Goal: Information Seeking & Learning: Check status

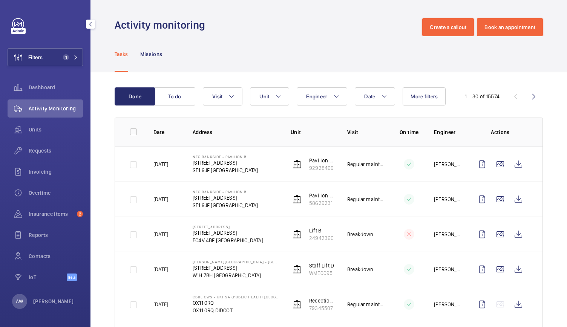
click at [24, 57] on wm-front-icon-button at bounding box center [18, 57] width 20 height 18
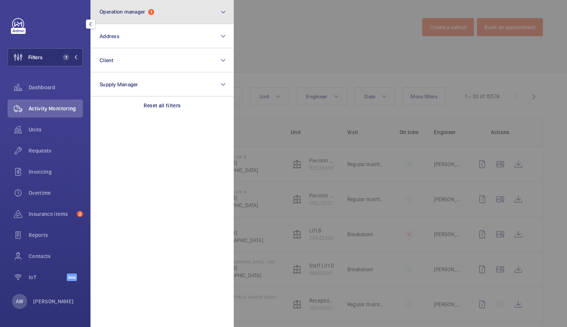
click at [167, 12] on button "Operation manager 1" at bounding box center [162, 12] width 143 height 24
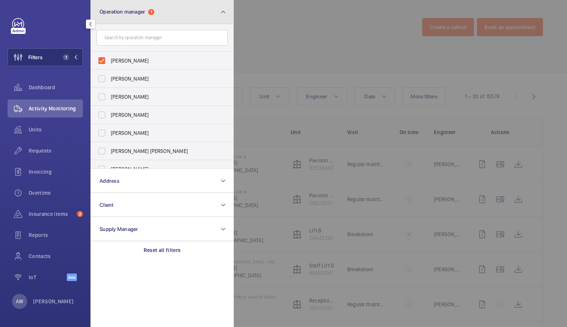
click at [167, 12] on button "Operation manager 1" at bounding box center [162, 12] width 143 height 24
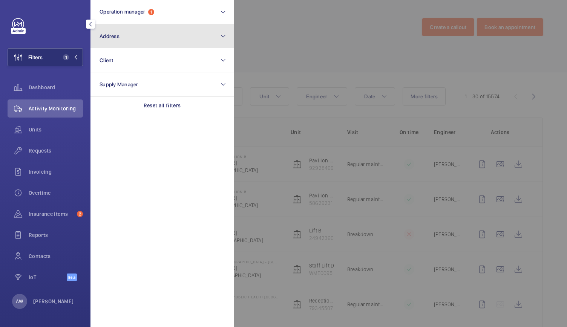
click at [154, 34] on button "Address" at bounding box center [162, 36] width 143 height 24
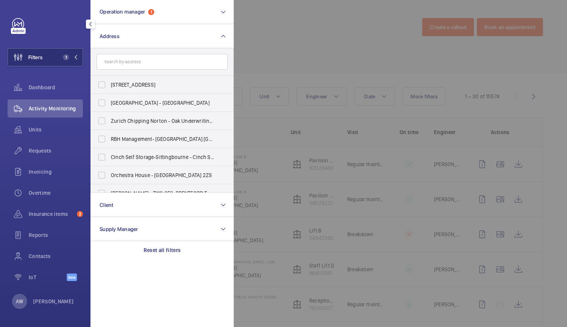
click at [135, 63] on input "text" at bounding box center [162, 62] width 131 height 16
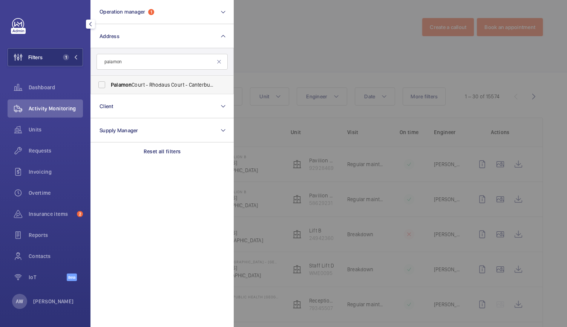
type input "palamon"
click at [151, 88] on span "Palamon Court - Rhodaus Court - Canterbury Student Accommodation, [GEOGRAPHIC_D…" at bounding box center [163, 85] width 104 height 8
click at [109, 88] on input "Palamon Court - Rhodaus Court - Canterbury Student Accommodation, [GEOGRAPHIC_D…" at bounding box center [101, 84] width 15 height 15
checkbox input "true"
click at [310, 56] on div at bounding box center [517, 163] width 567 height 327
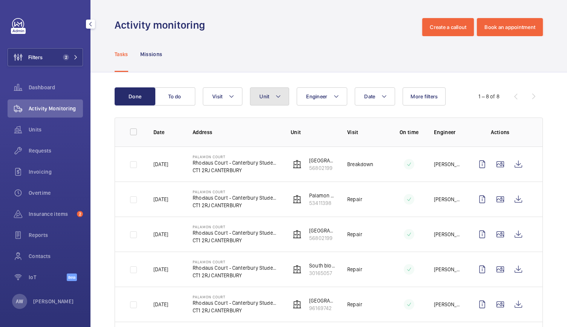
click at [280, 95] on mat-icon at bounding box center [278, 96] width 6 height 9
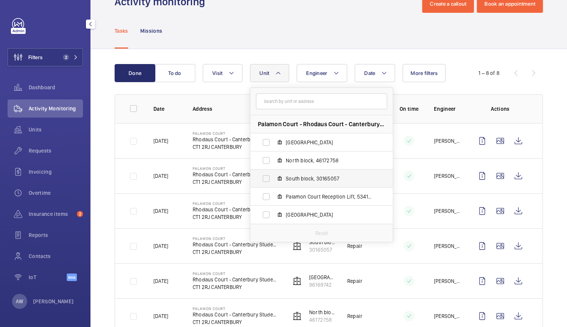
scroll to position [32, 0]
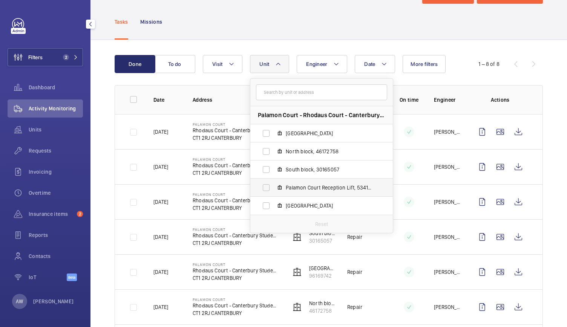
click at [313, 190] on span "Palamon Court Reception Lift, 53411398" at bounding box center [330, 188] width 88 height 8
click at [274, 190] on input "Palamon Court Reception Lift, 53411398" at bounding box center [266, 187] width 15 height 15
checkbox input "true"
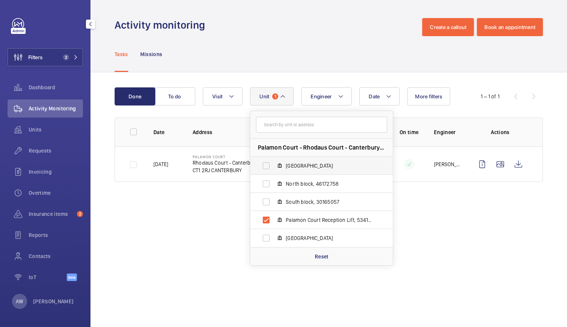
click at [290, 170] on label "[GEOGRAPHIC_DATA]" at bounding box center [315, 166] width 131 height 18
click at [274, 170] on input "[GEOGRAPHIC_DATA]" at bounding box center [266, 165] width 15 height 15
checkbox input "true"
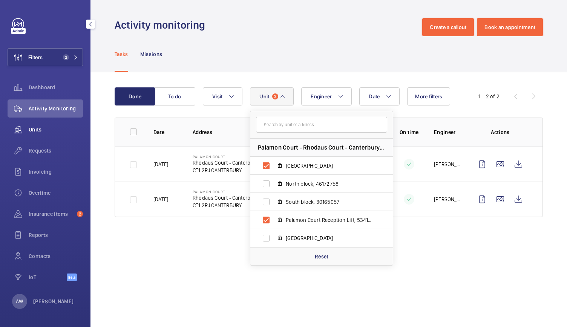
click at [45, 125] on div "Units" at bounding box center [45, 130] width 75 height 18
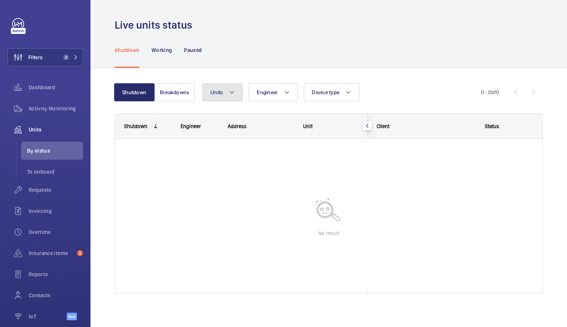
click at [223, 86] on button "Units" at bounding box center [223, 92] width 40 height 18
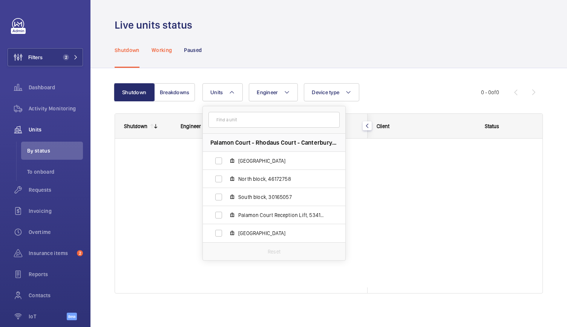
click at [163, 51] on p "Working" at bounding box center [162, 50] width 20 height 8
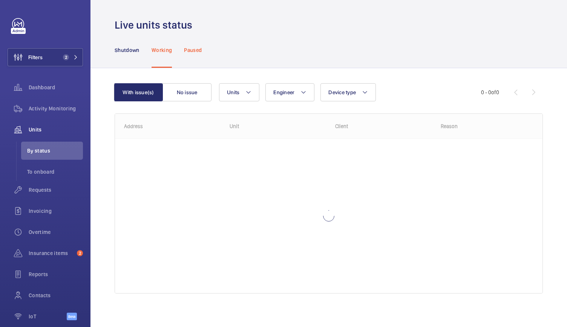
click at [198, 49] on p "Paused" at bounding box center [193, 50] width 18 height 8
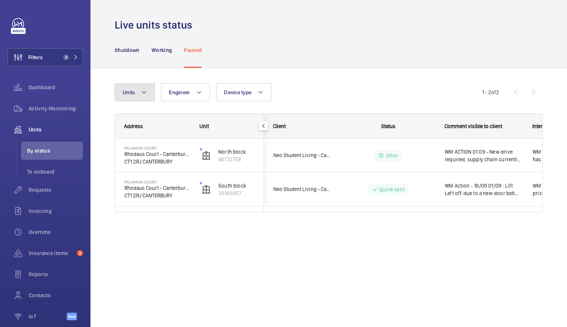
click at [129, 88] on button "Units" at bounding box center [135, 92] width 40 height 18
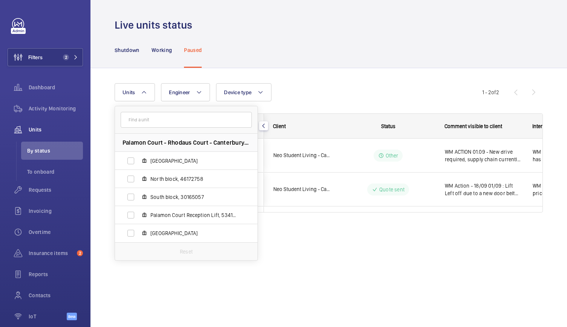
click at [323, 80] on div "Units [GEOGRAPHIC_DATA] - [GEOGRAPHIC_DATA] - Canterbury Student Accommodation,…" at bounding box center [329, 151] width 428 height 160
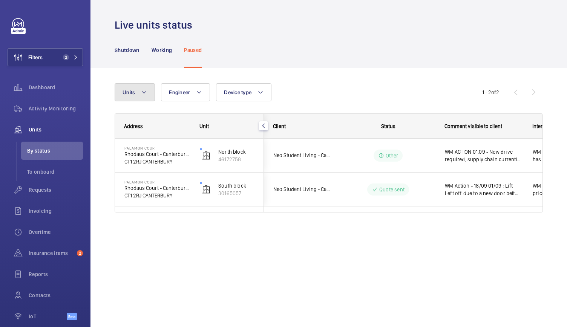
click at [126, 95] on span "Units" at bounding box center [129, 92] width 12 height 6
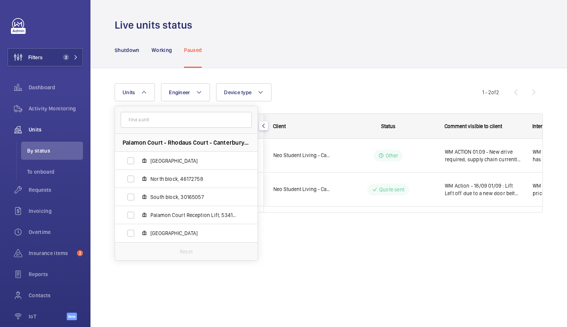
click at [336, 235] on div "Units [GEOGRAPHIC_DATA] - [GEOGRAPHIC_DATA] - Canterbury Student Accommodation,…" at bounding box center [329, 158] width 477 height 181
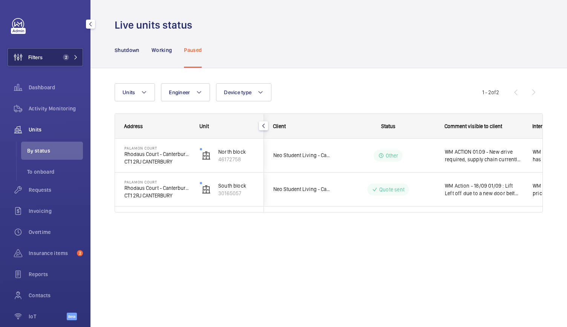
click at [57, 61] on button "Filters 2" at bounding box center [45, 57] width 75 height 18
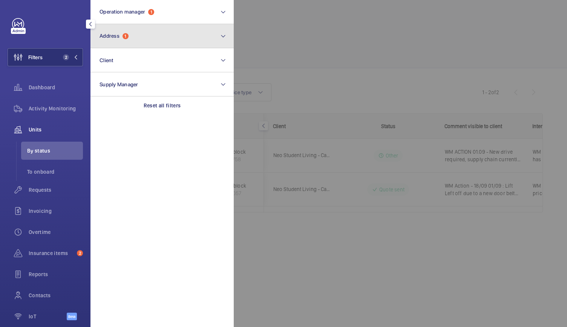
click at [127, 42] on button "Address 1" at bounding box center [162, 36] width 143 height 24
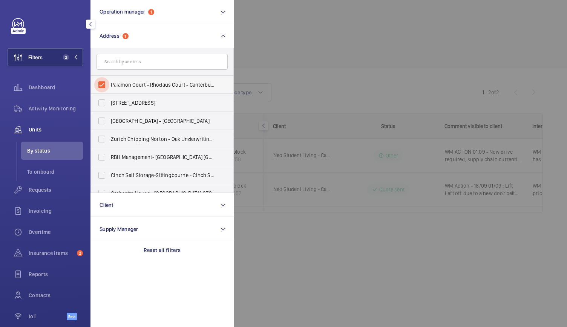
click at [103, 82] on input "Palamon Court - Rhodaus Court - Canterbury Student Accommodation, [GEOGRAPHIC_D…" at bounding box center [101, 84] width 15 height 15
checkbox input "false"
click at [111, 61] on input "text" at bounding box center [162, 62] width 131 height 16
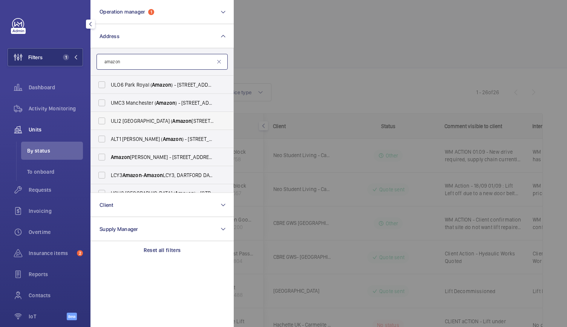
type input "amazon"
click at [136, 121] on span "ULI2 [GEOGRAPHIC_DATA] ( Amazon ) - [STREET_ADDRESS]" at bounding box center [163, 121] width 104 height 8
click at [109, 121] on input "ULI2 [GEOGRAPHIC_DATA] ( Amazon ) - [STREET_ADDRESS]" at bounding box center [101, 121] width 15 height 15
checkbox input "true"
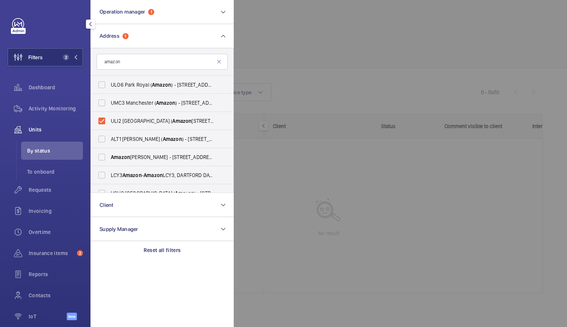
click at [320, 71] on div at bounding box center [517, 163] width 567 height 327
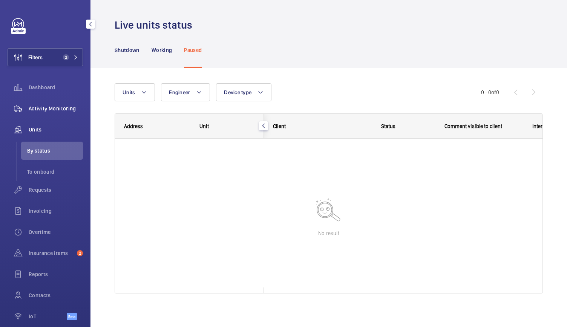
click at [62, 110] on span "Activity Monitoring" at bounding box center [56, 109] width 54 height 8
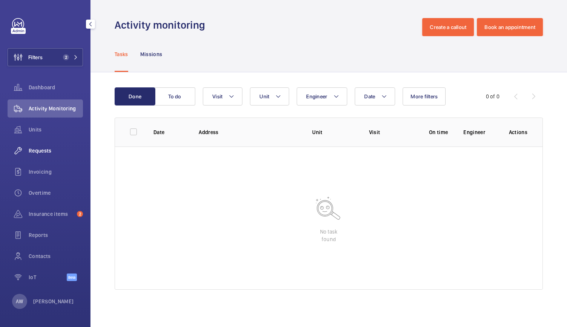
click at [40, 148] on span "Requests" at bounding box center [56, 151] width 54 height 8
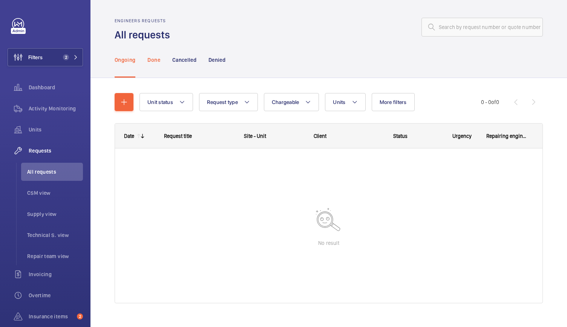
click at [152, 57] on p "Done" at bounding box center [153, 60] width 12 height 8
click at [201, 55] on nav "Ongoing Done Cancelled Denied" at bounding box center [170, 60] width 111 height 36
click at [184, 59] on p "Cancelled" at bounding box center [184, 60] width 24 height 8
click at [222, 55] on div "Denied" at bounding box center [217, 60] width 17 height 36
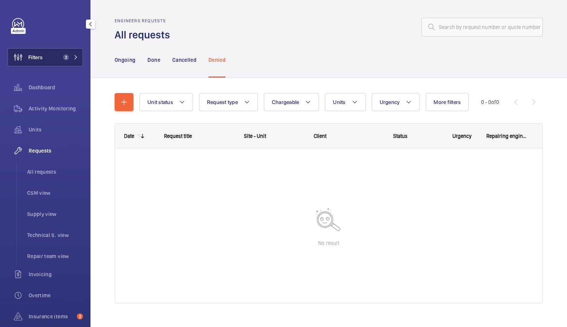
click at [74, 56] on mat-icon at bounding box center [76, 57] width 5 height 5
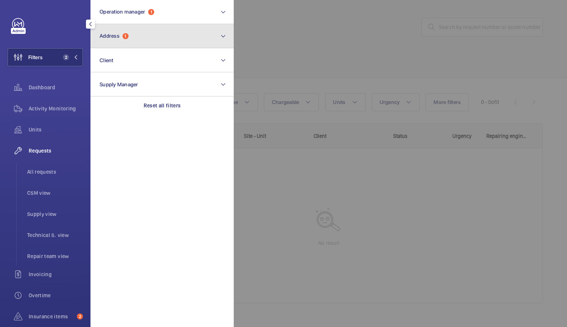
click at [143, 40] on button "Address 1" at bounding box center [162, 36] width 143 height 24
